Goal: Navigation & Orientation: Find specific page/section

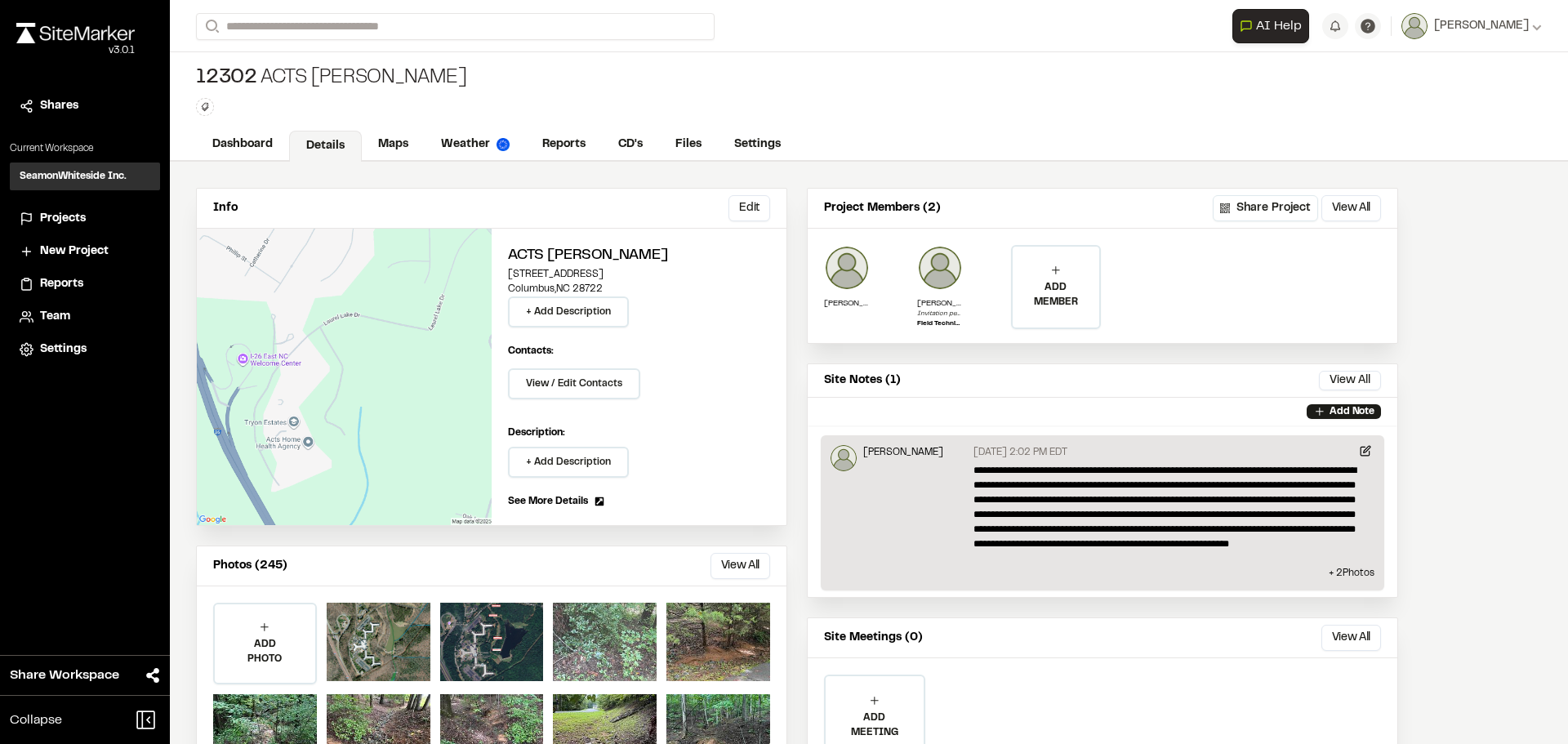
scroll to position [79, 0]
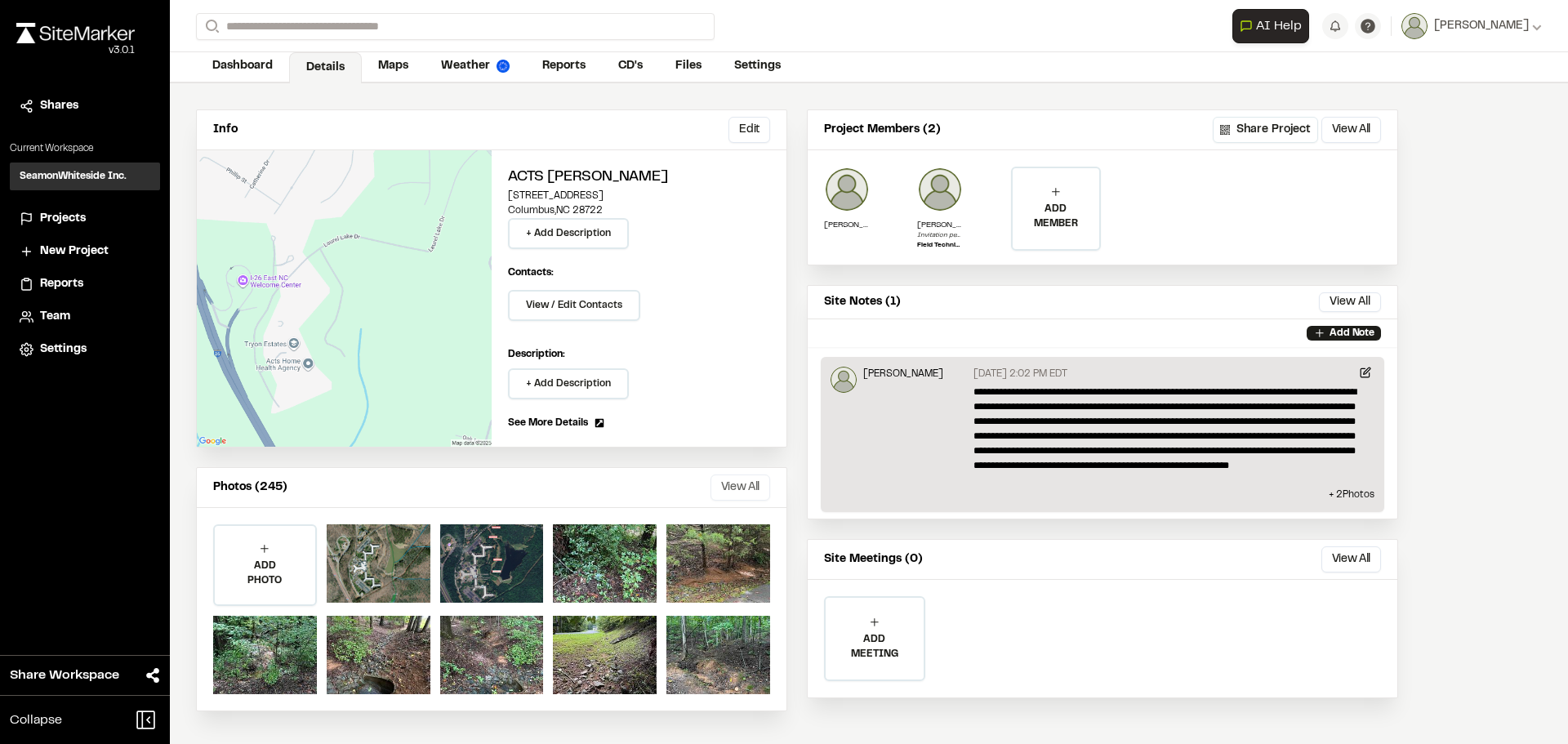
click at [728, 485] on button "View All" at bounding box center [740, 488] width 60 height 26
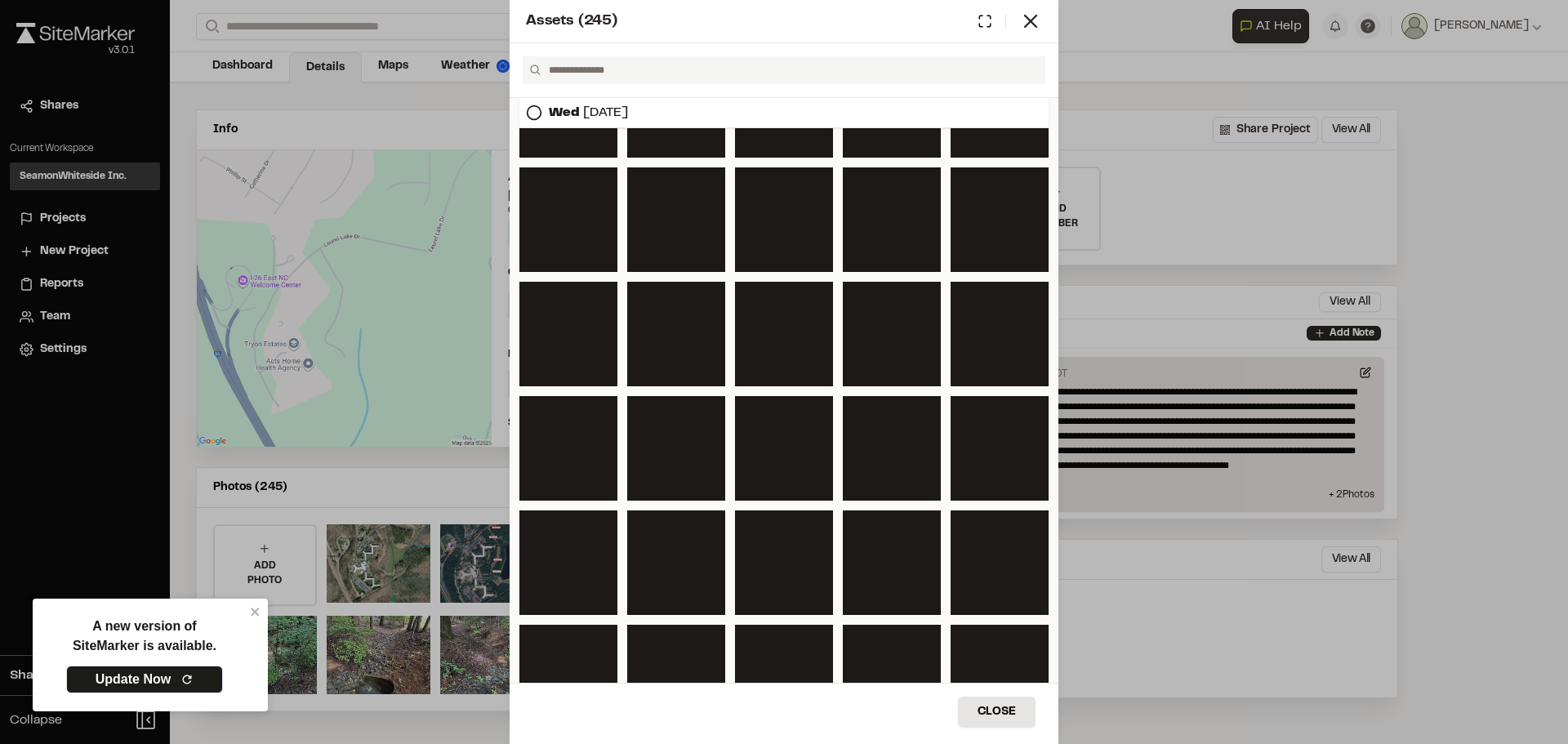
scroll to position [735, 0]
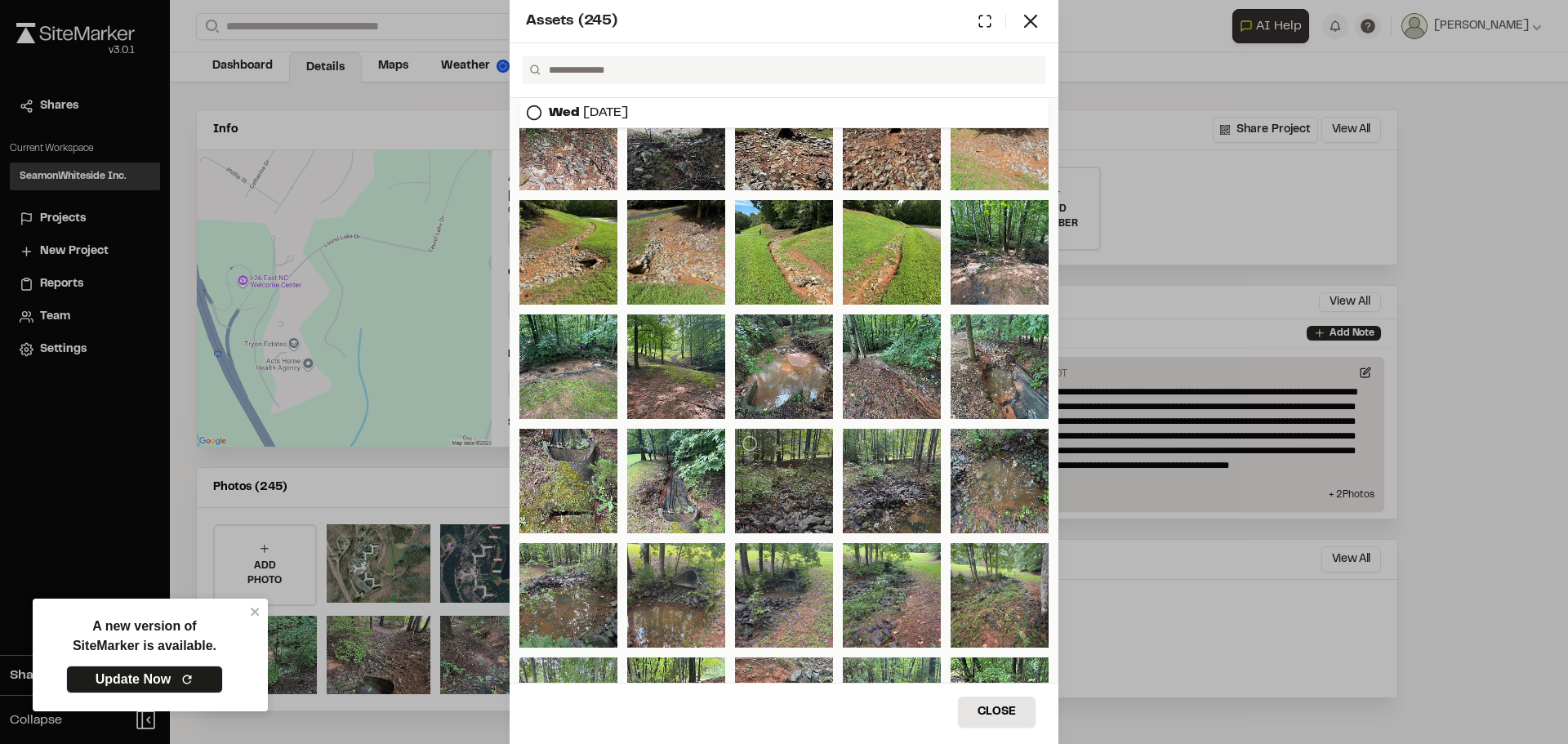
click at [781, 491] on div at bounding box center [784, 481] width 98 height 105
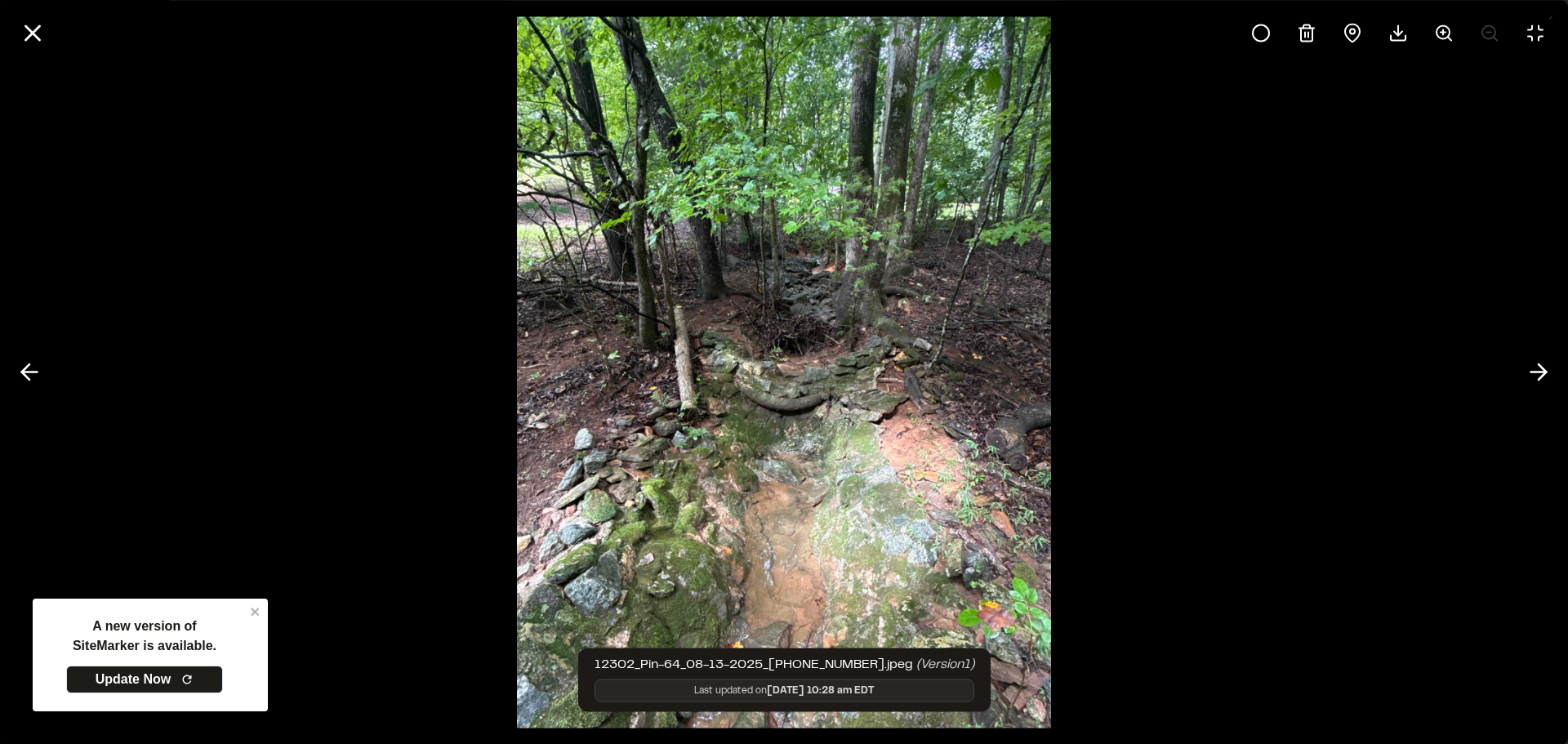
click at [254, 612] on div at bounding box center [784, 372] width 1568 height 744
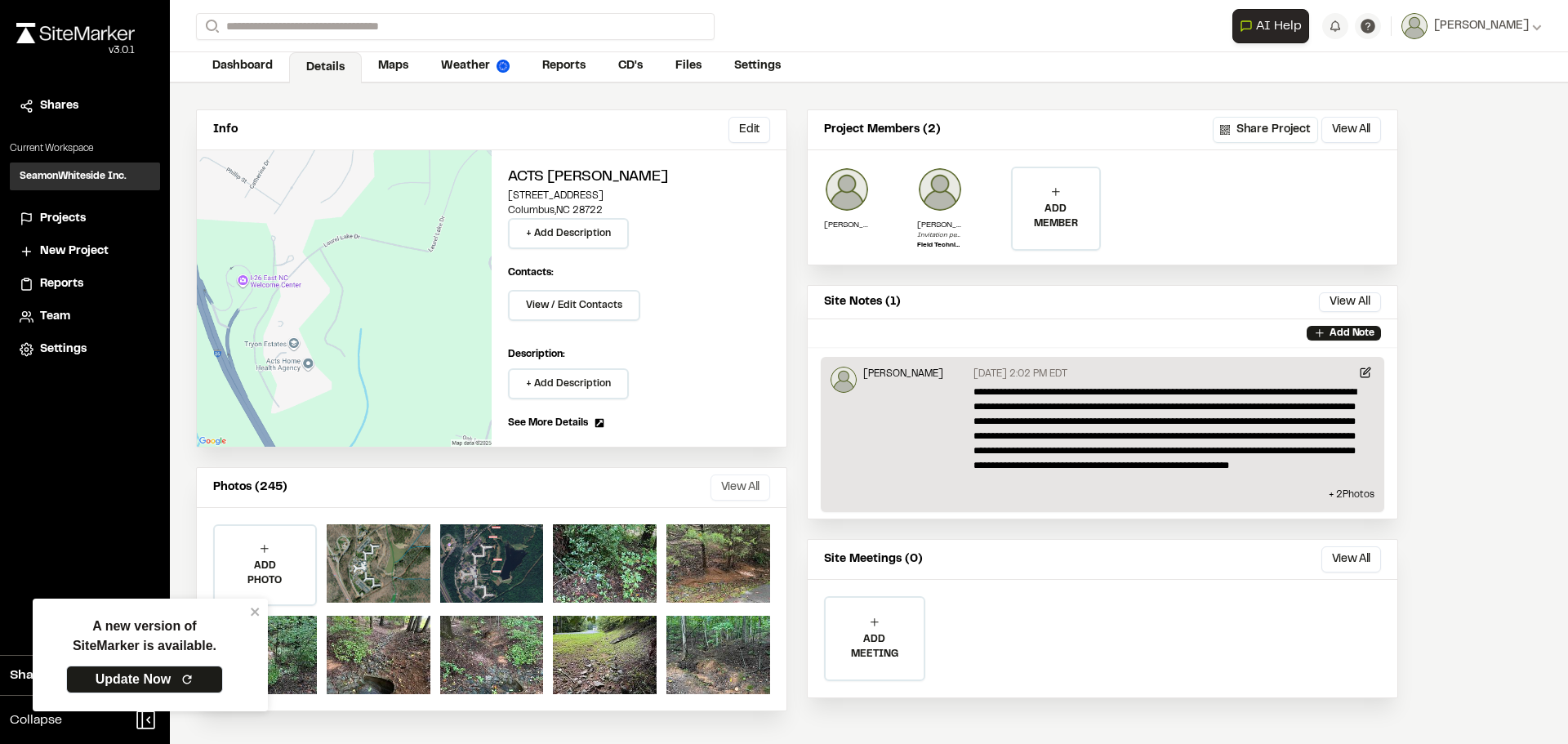
click at [738, 479] on button "View All" at bounding box center [740, 488] width 60 height 26
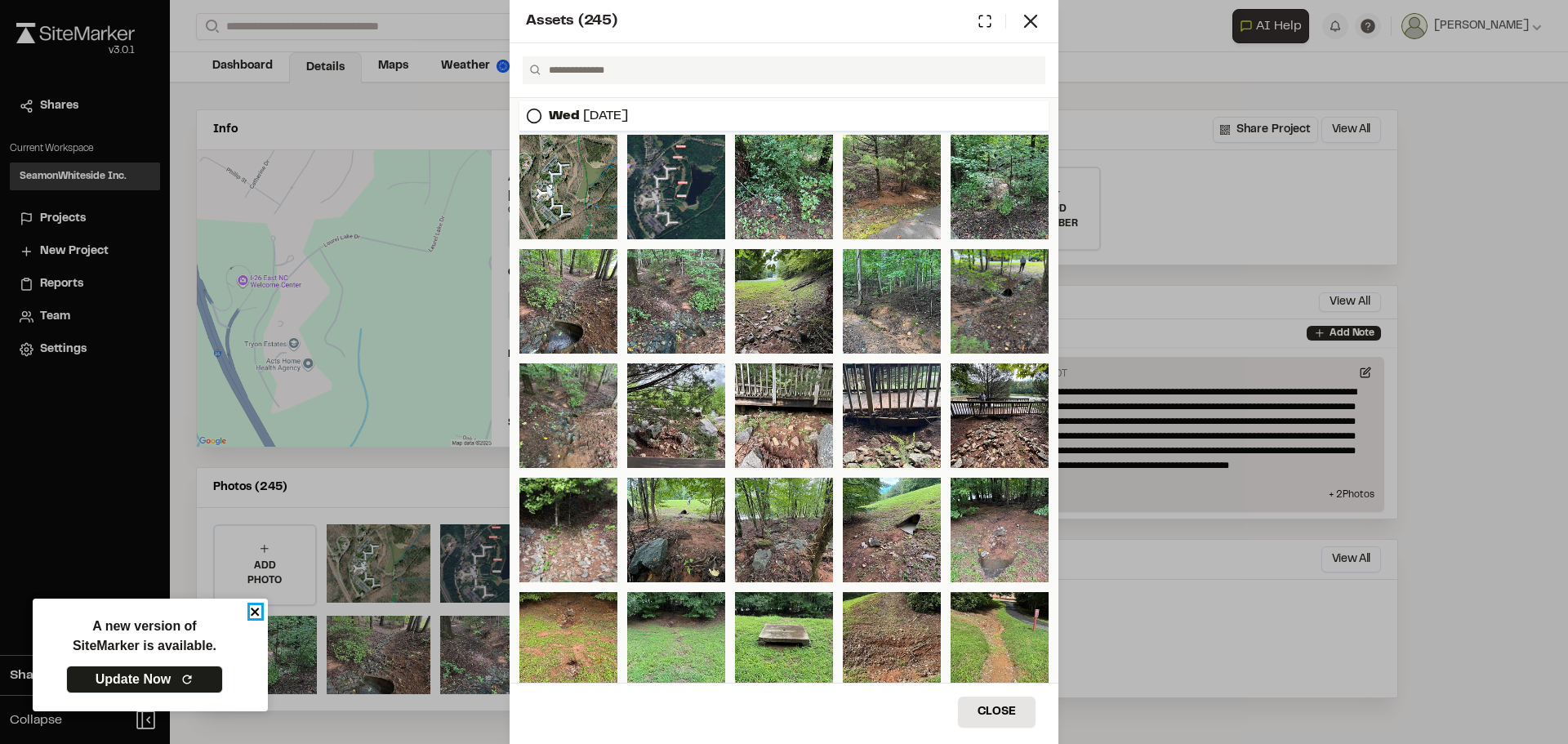
click at [252, 612] on icon "close" at bounding box center [256, 612] width 11 height 13
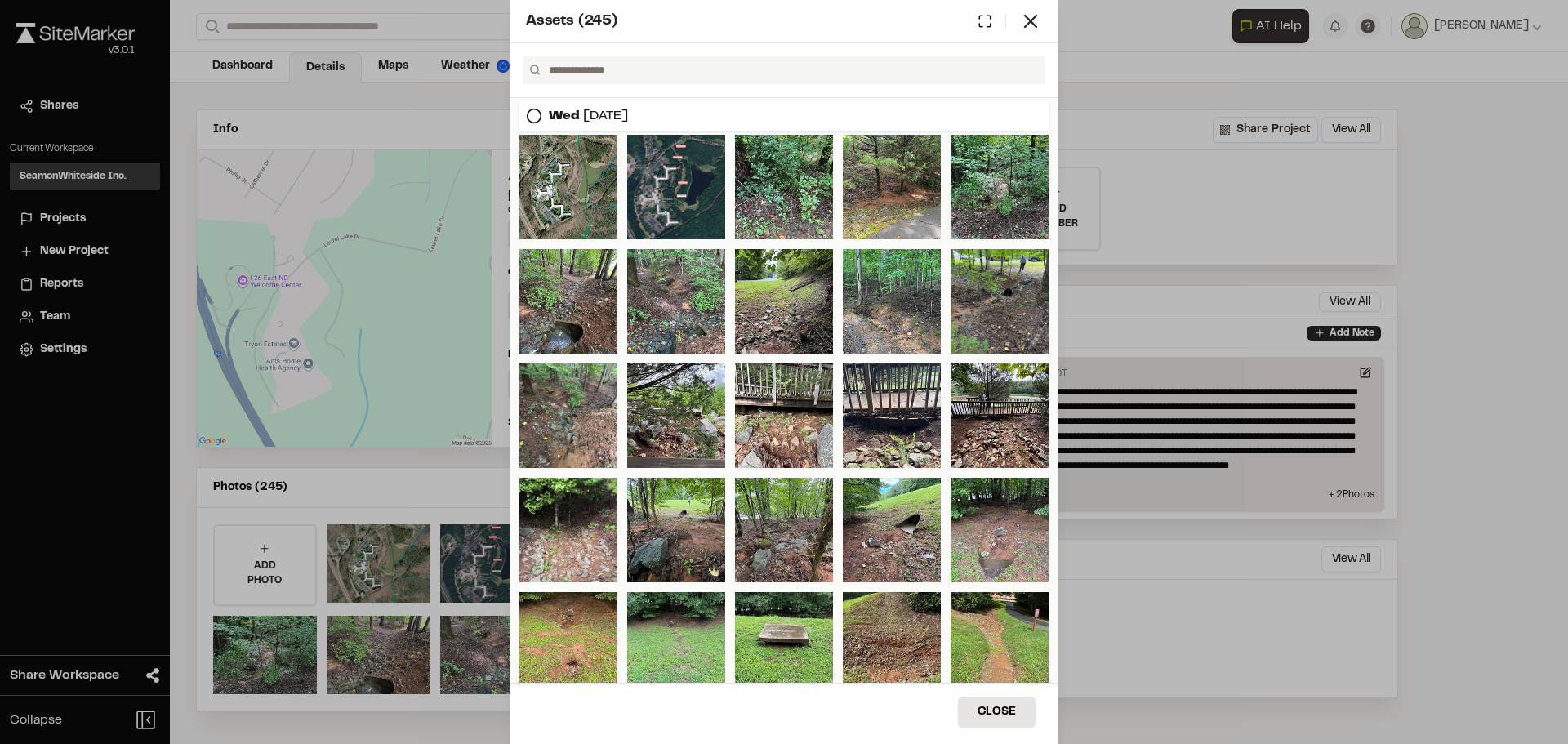
click at [608, 714] on div "Close" at bounding box center [784, 712] width 549 height 61
click at [784, 200] on div at bounding box center [784, 187] width 98 height 105
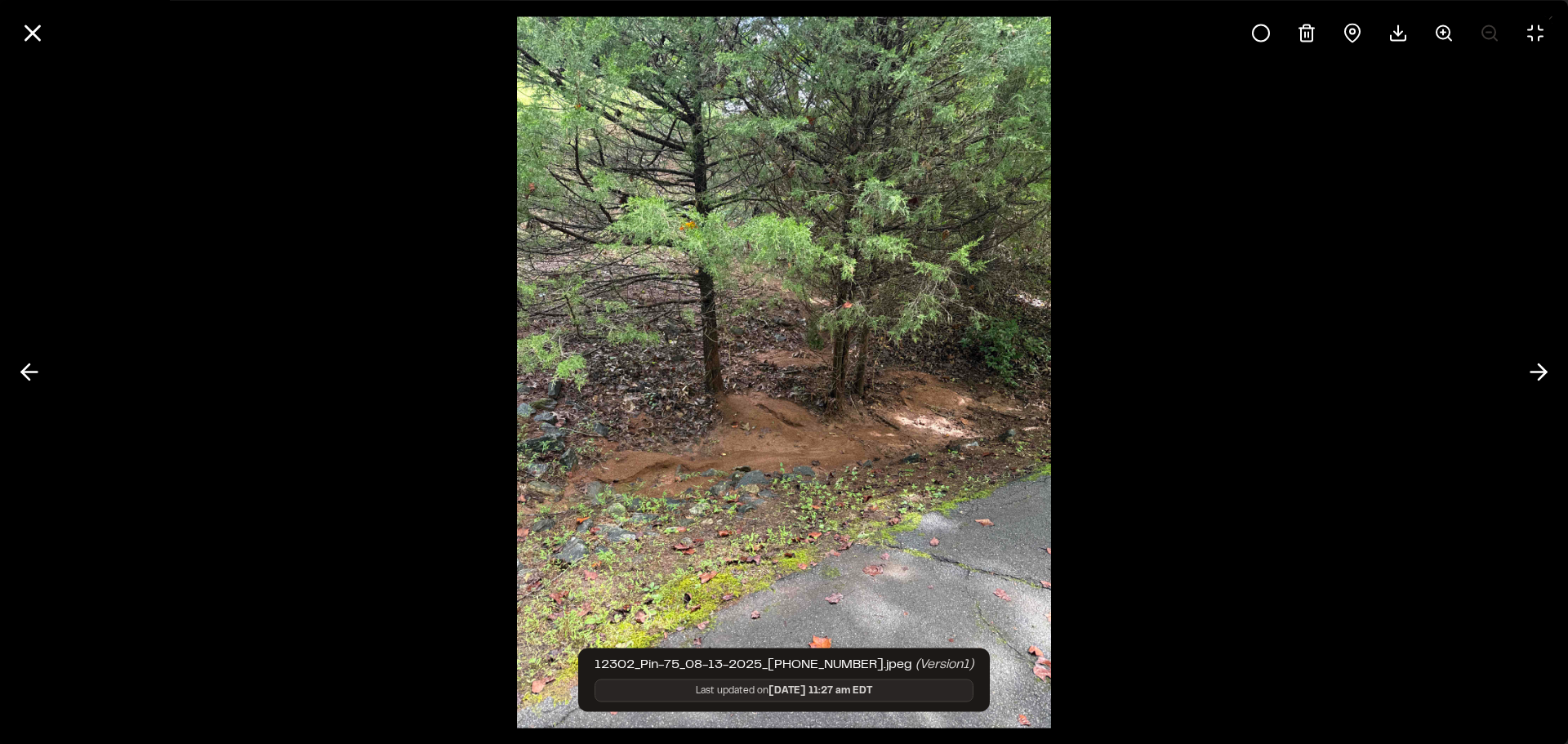
click at [580, 592] on img at bounding box center [784, 372] width 534 height 744
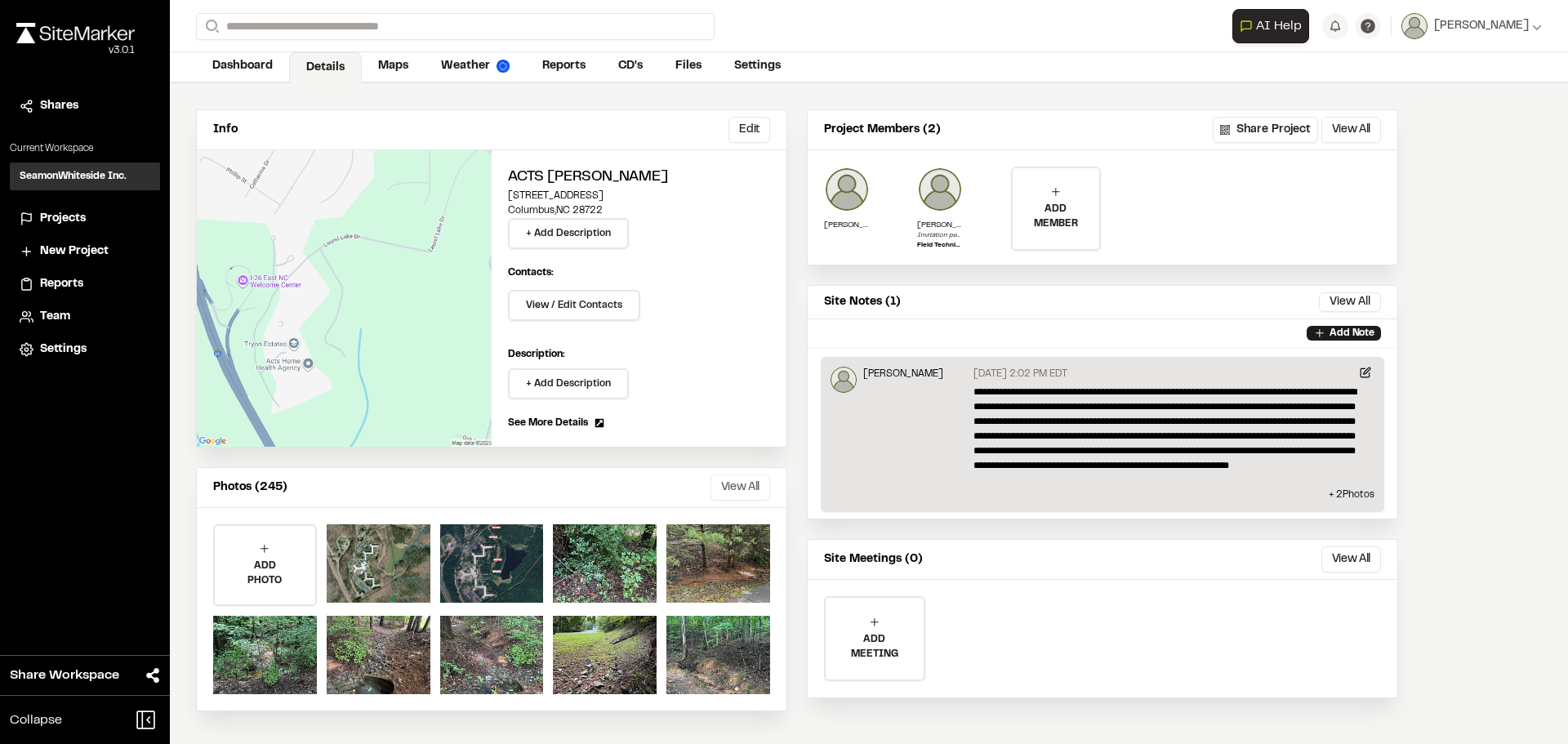
click at [730, 489] on button "View All" at bounding box center [740, 488] width 60 height 26
click at [722, 492] on button "View All" at bounding box center [740, 488] width 60 height 26
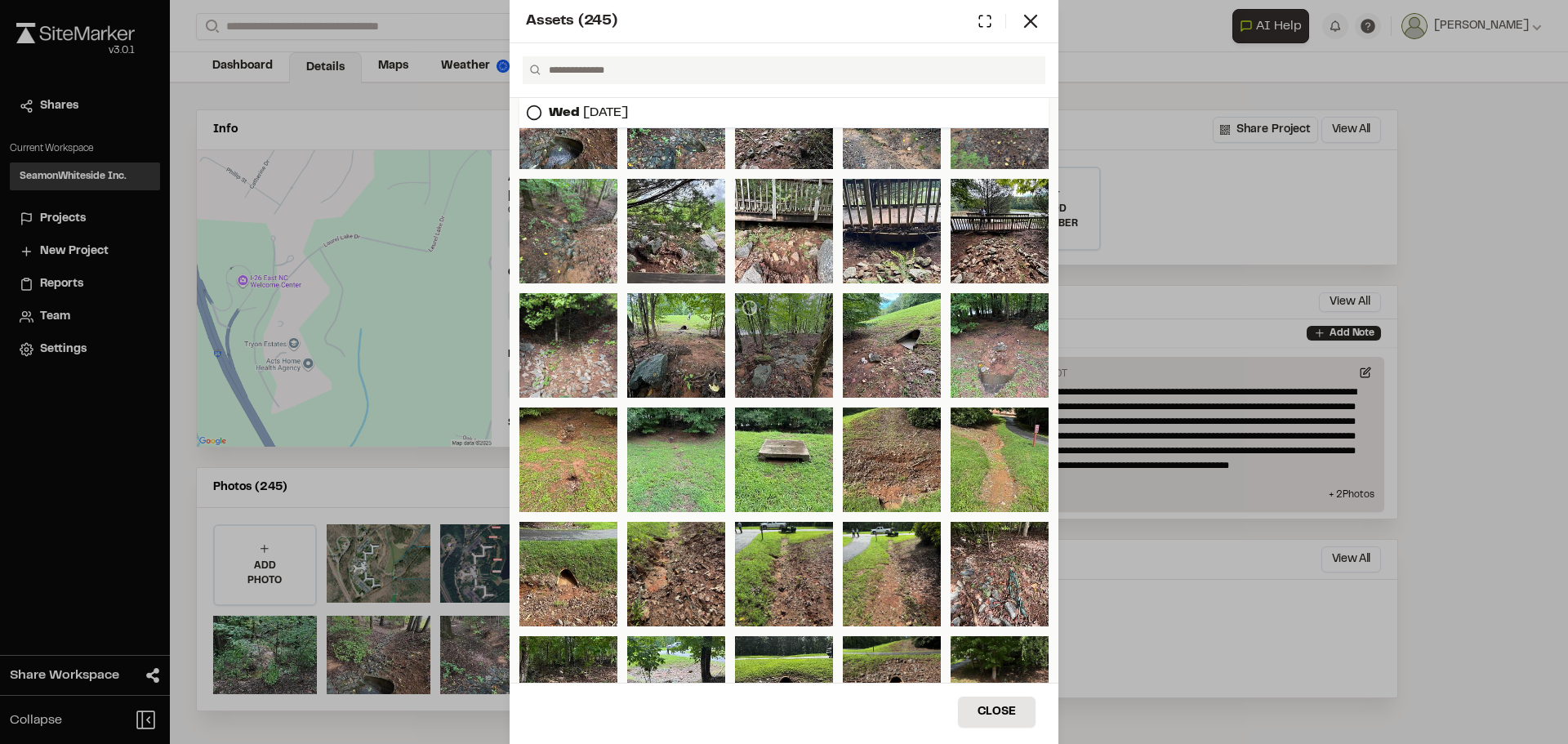
scroll to position [22, 0]
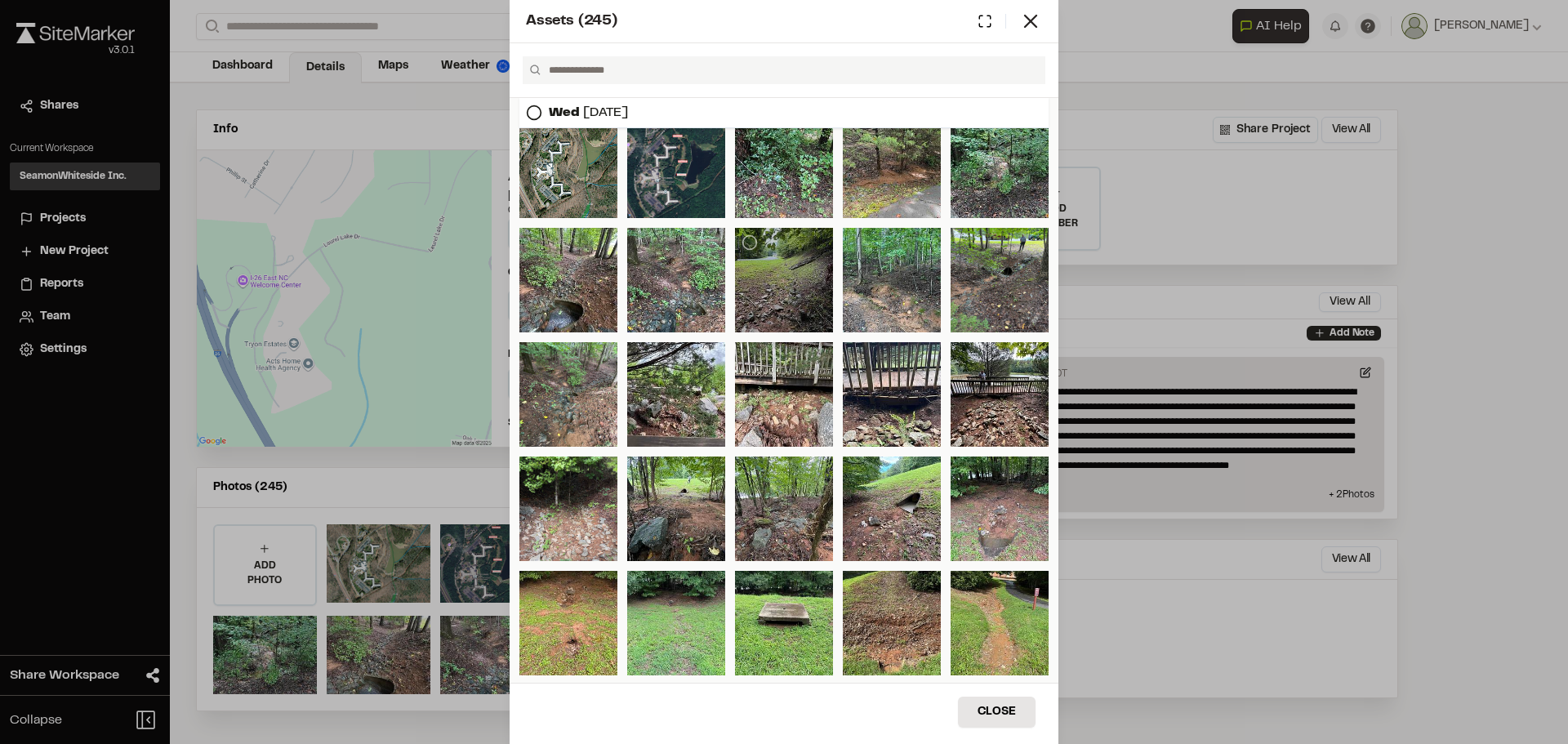
click at [781, 300] on div at bounding box center [784, 280] width 98 height 105
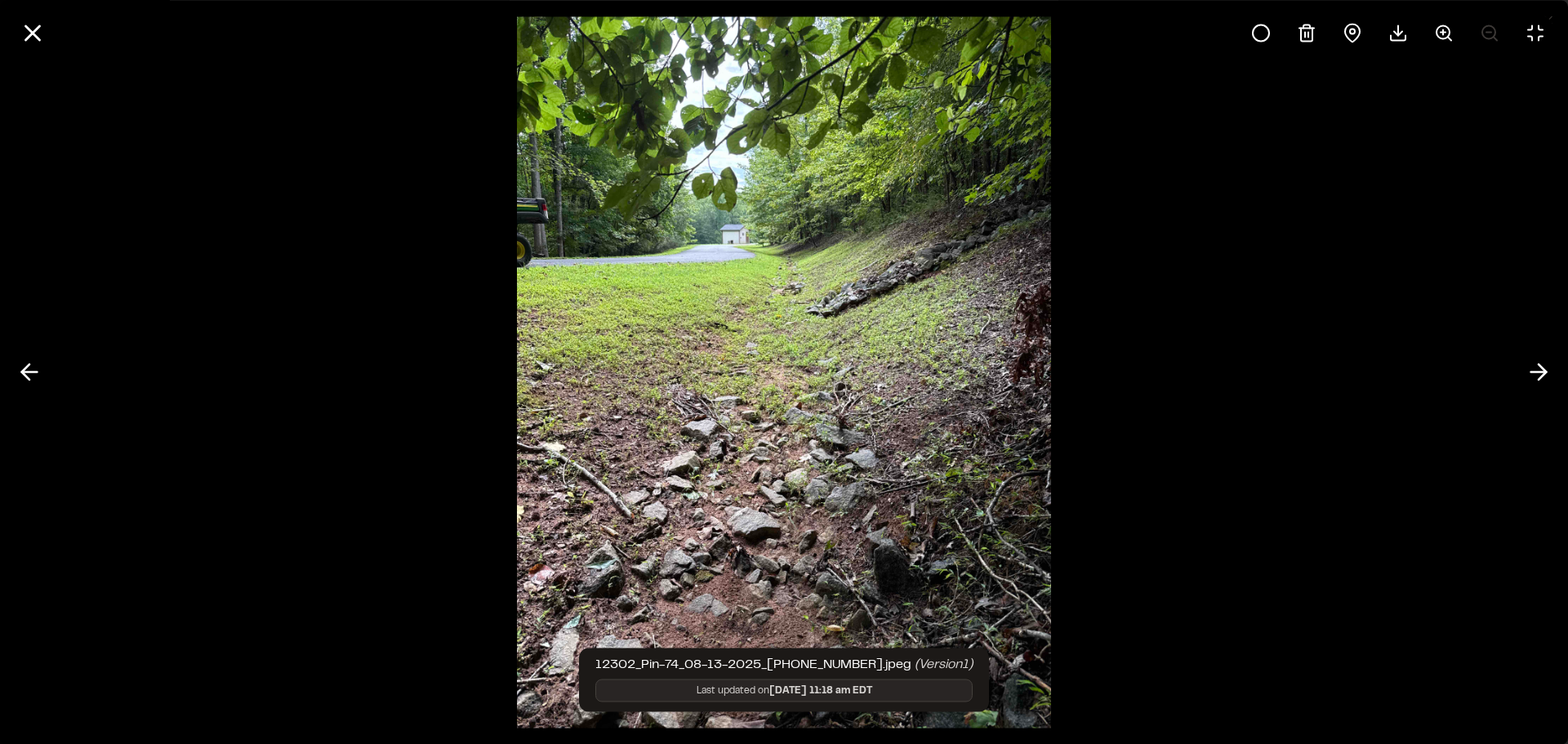
click at [587, 580] on img at bounding box center [784, 372] width 534 height 744
